Goal: Ask a question

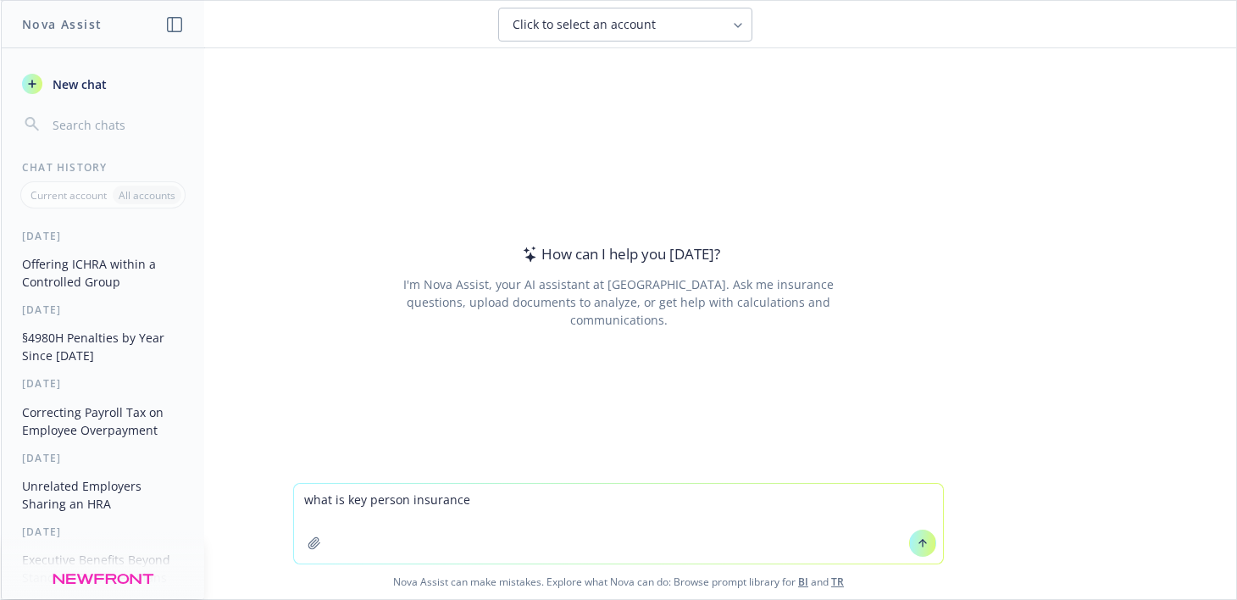
type textarea "what is key person insurance?"
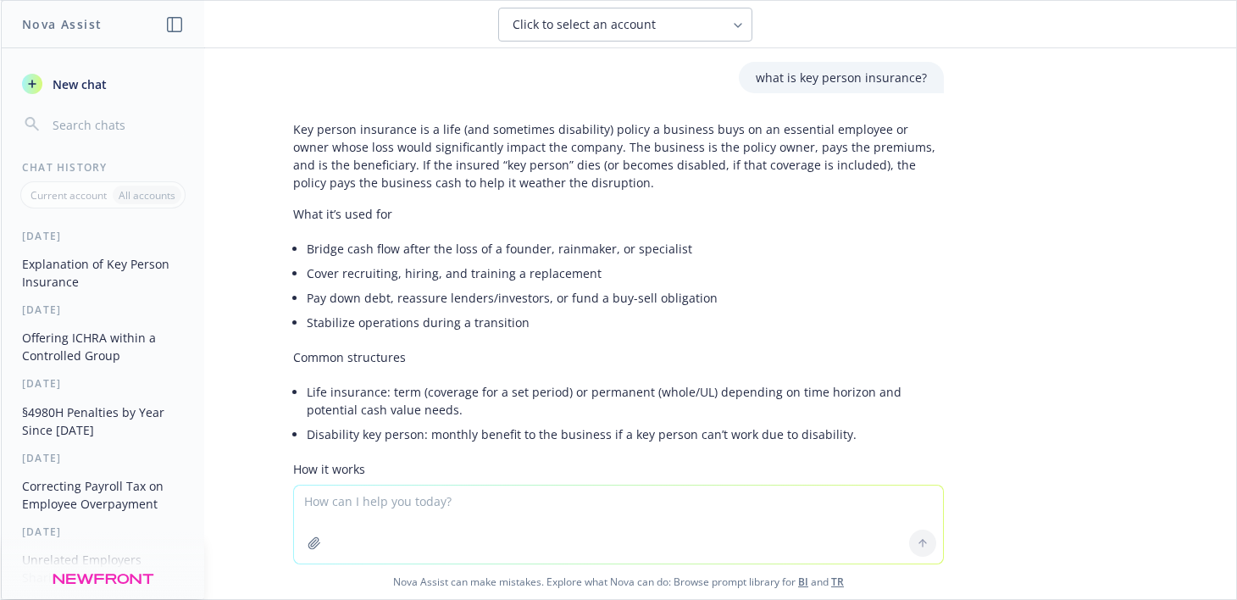
click at [44, 73] on button "New chat" at bounding box center [102, 84] width 175 height 31
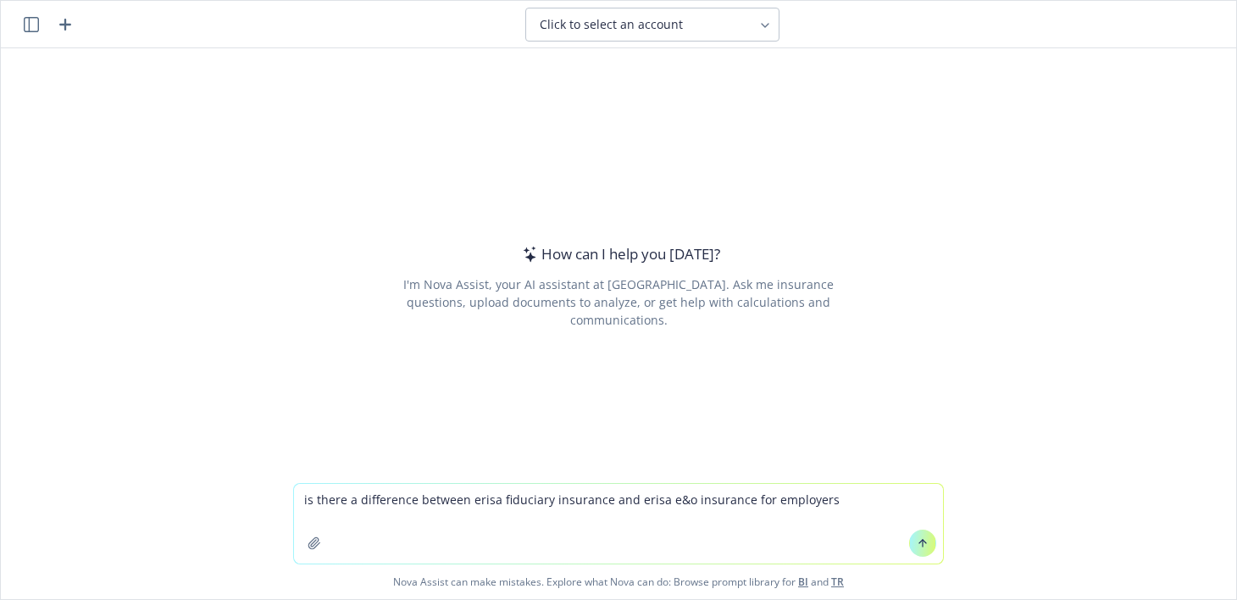
type textarea "is there a difference between erisa fiduciary insurance and erisa e&o insurance…"
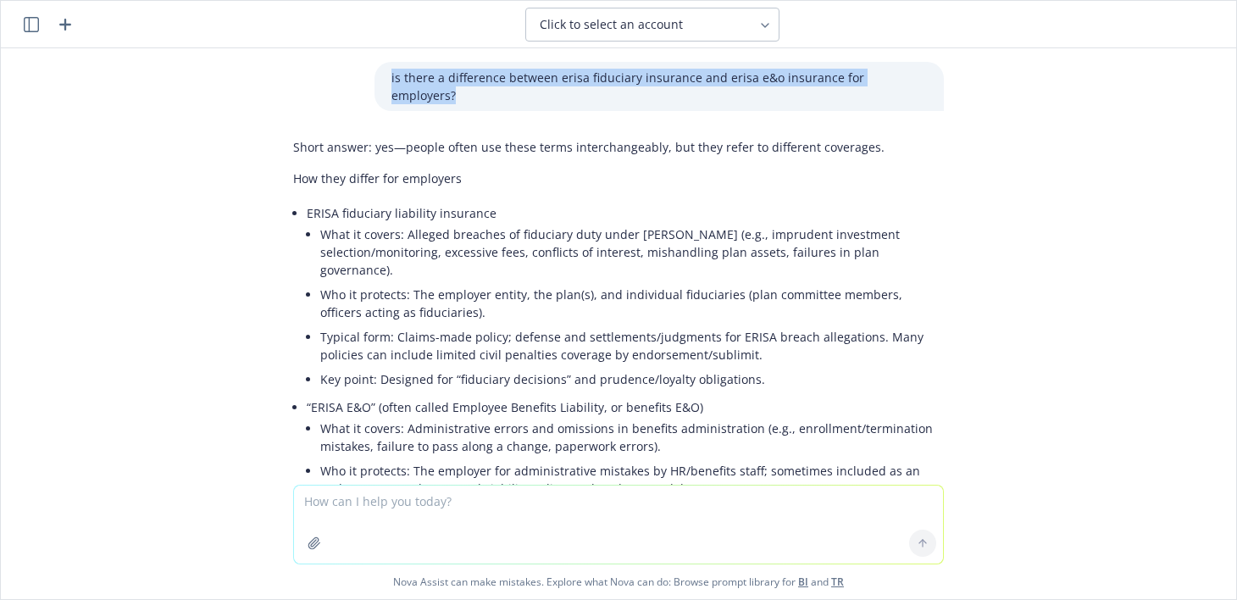
drag, startPoint x: 394, startPoint y: 75, endPoint x: 930, endPoint y: 79, distance: 536.4
click at [930, 79] on div "is there a difference between erisa fiduciary insurance and erisa e&o insurance…" at bounding box center [659, 86] width 569 height 49
copy p "is there a difference between erisa fiduciary insurance and erisa e&o insurance…"
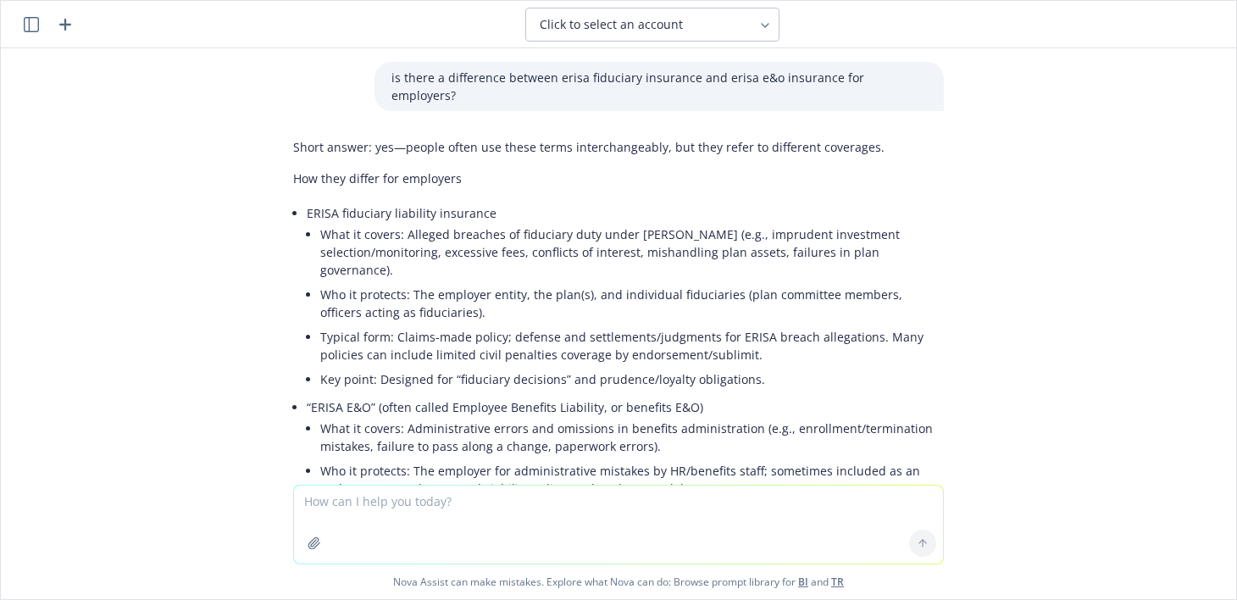
click at [4, 256] on div "is there a difference between erisa fiduciary insurance and erisa e&o insurance…" at bounding box center [619, 266] width 1236 height 436
click at [544, 282] on li "Who it protects: The employer entity, the plan(s), and individual fiduciaries (…" at bounding box center [632, 303] width 624 height 42
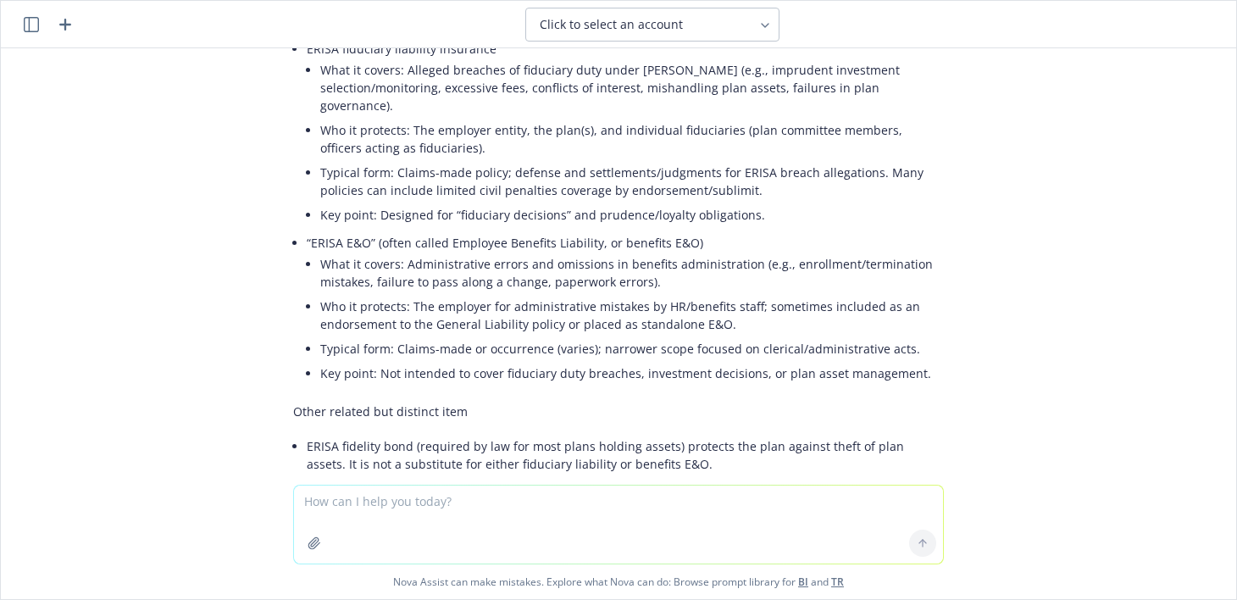
scroll to position [46, 0]
